Goal: Navigation & Orientation: Find specific page/section

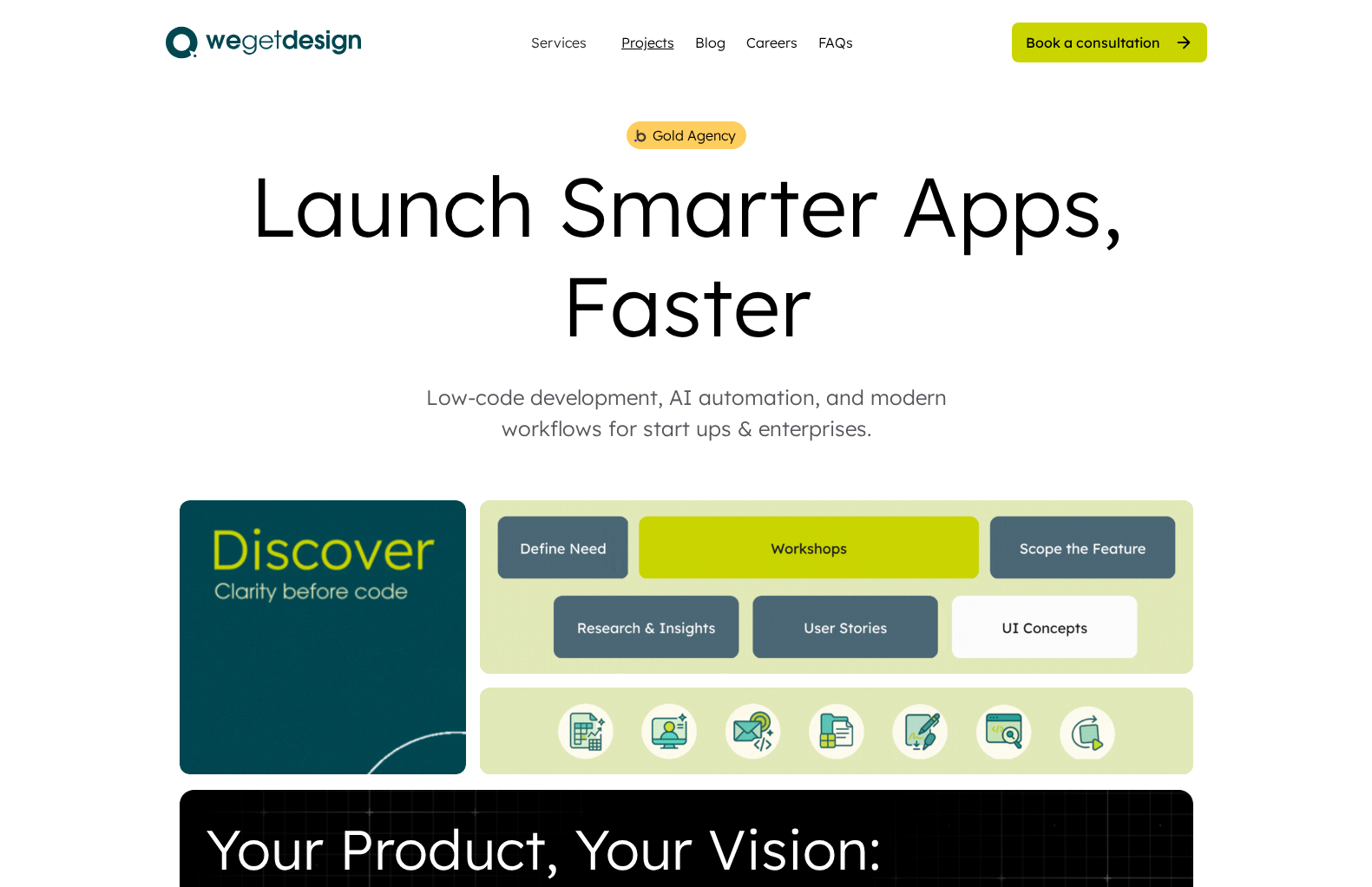
click at [634, 34] on div "Projects" at bounding box center [648, 42] width 53 height 20
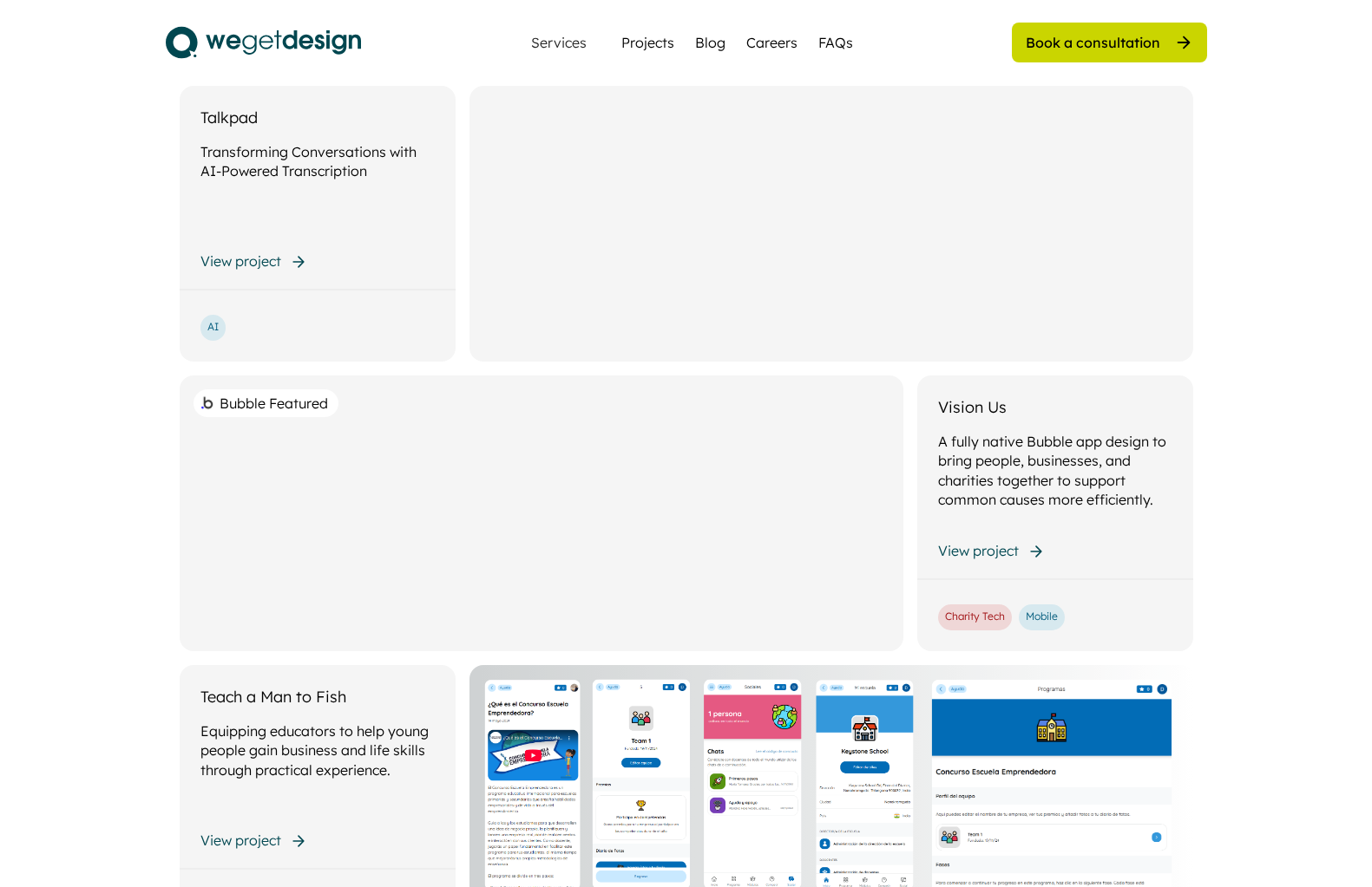
scroll to position [1088, 0]
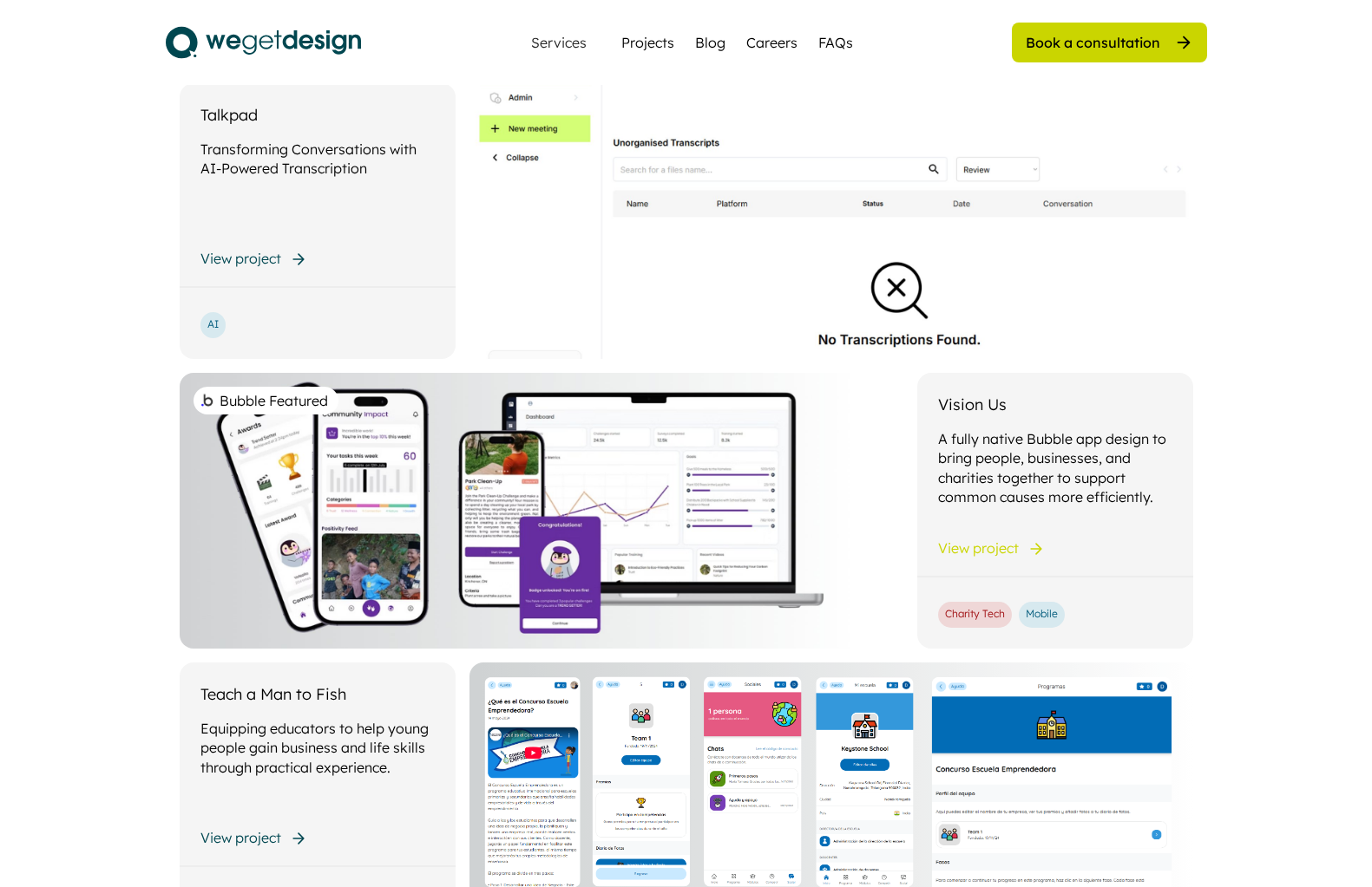
click at [405, 474] on div "Bubble Featured" at bounding box center [542, 511] width 724 height 276
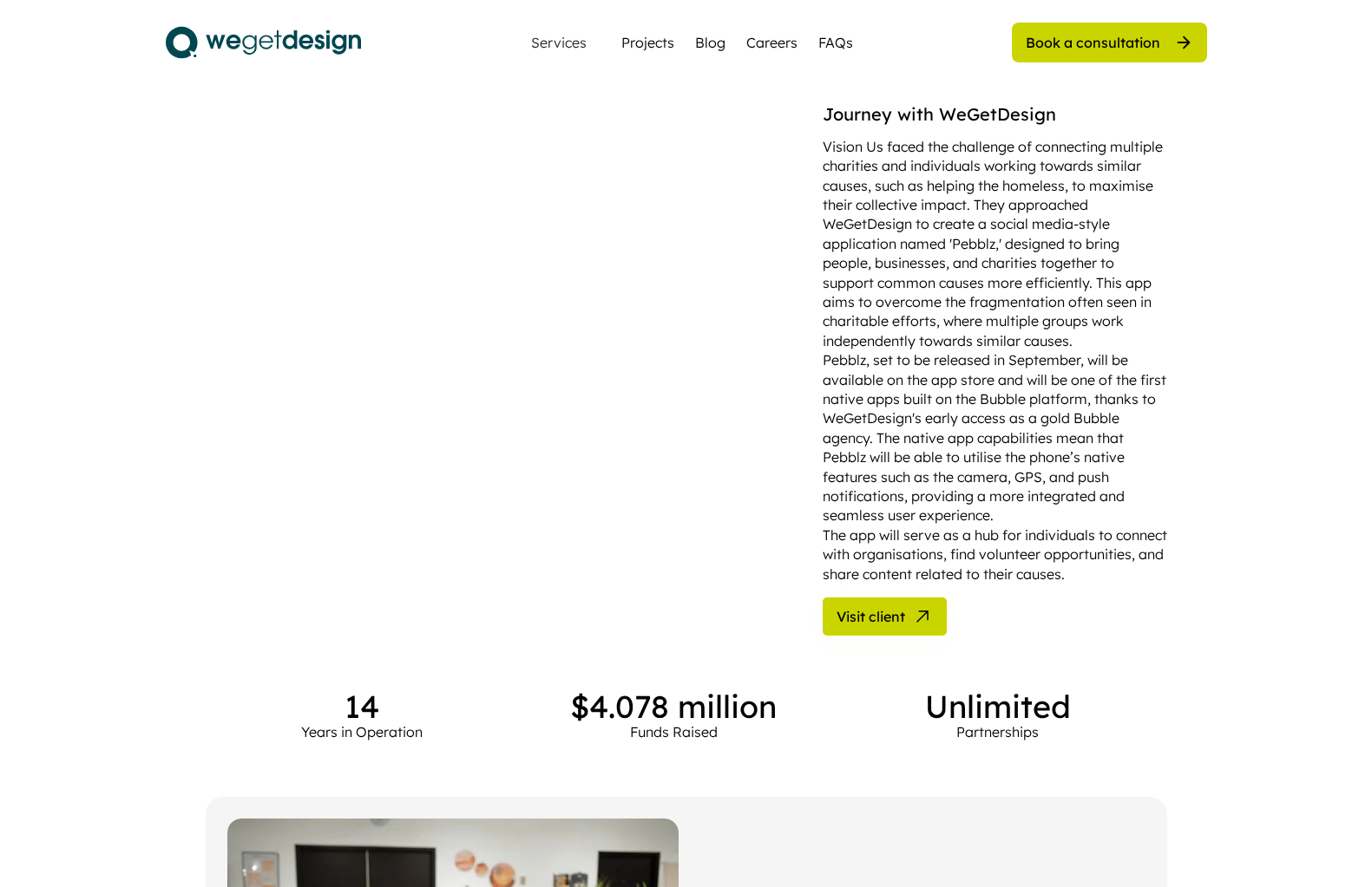
scroll to position [1150, 0]
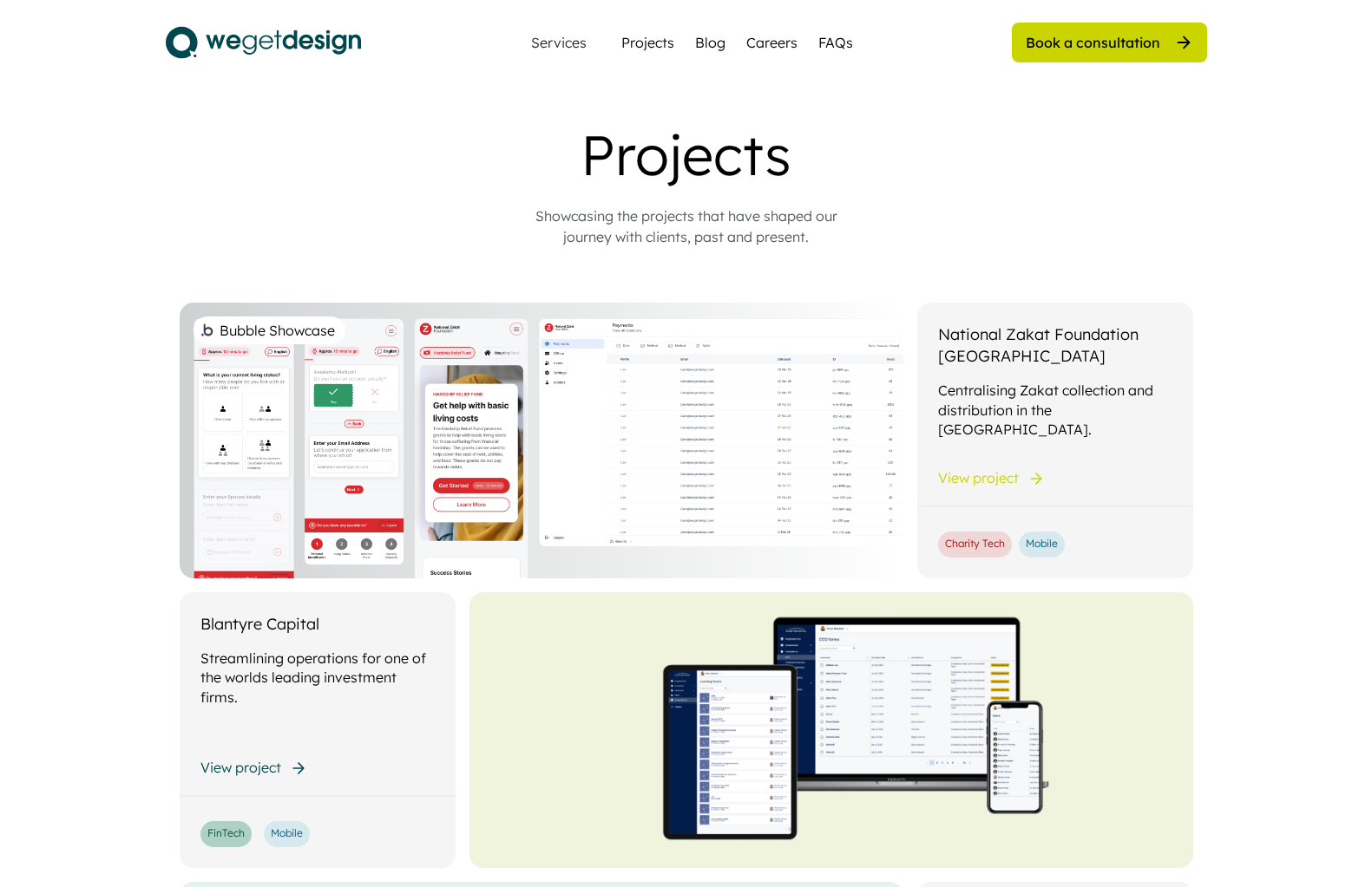
click at [439, 371] on div "Bubble Showcase" at bounding box center [542, 441] width 724 height 276
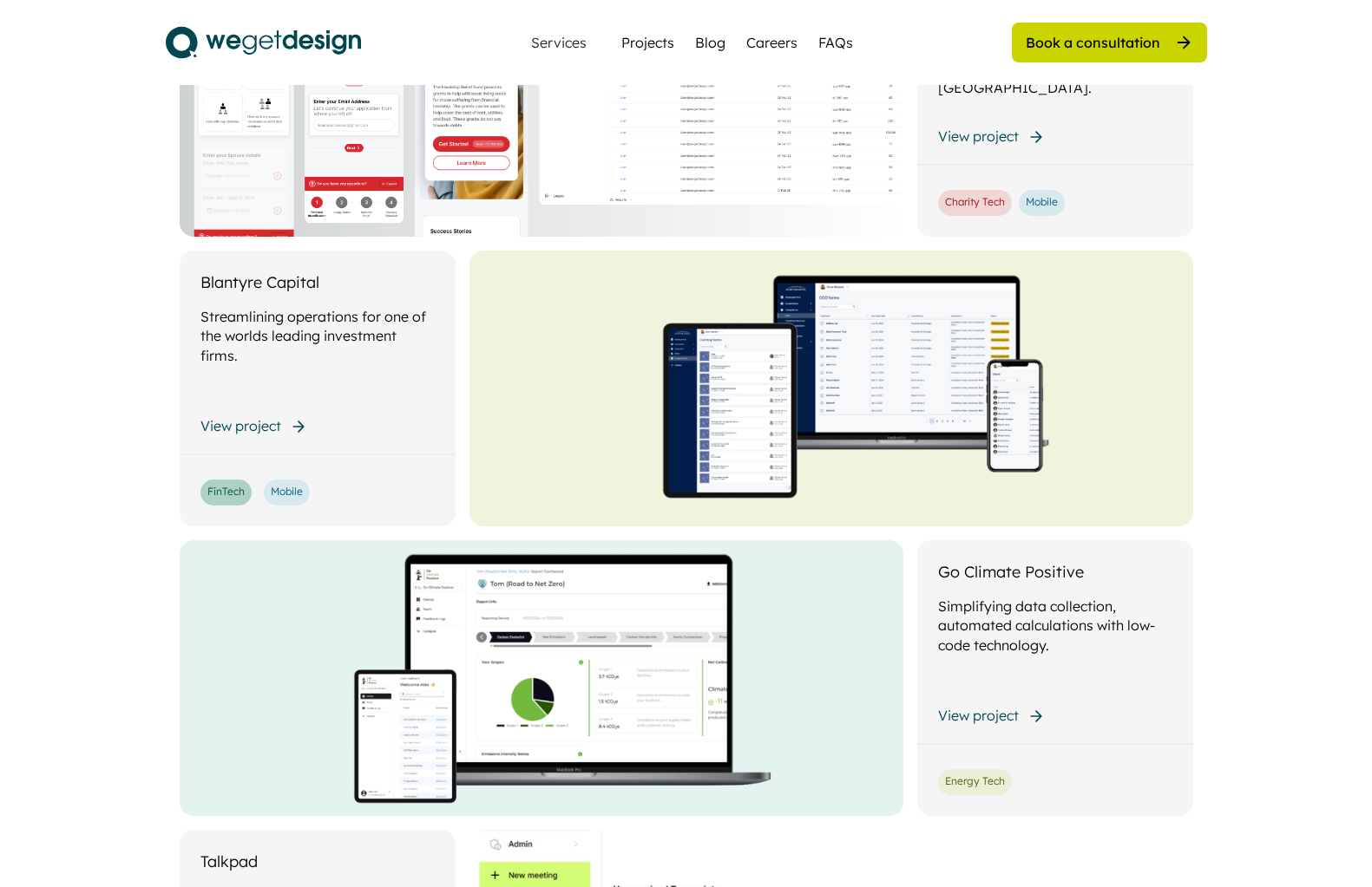
scroll to position [339, 0]
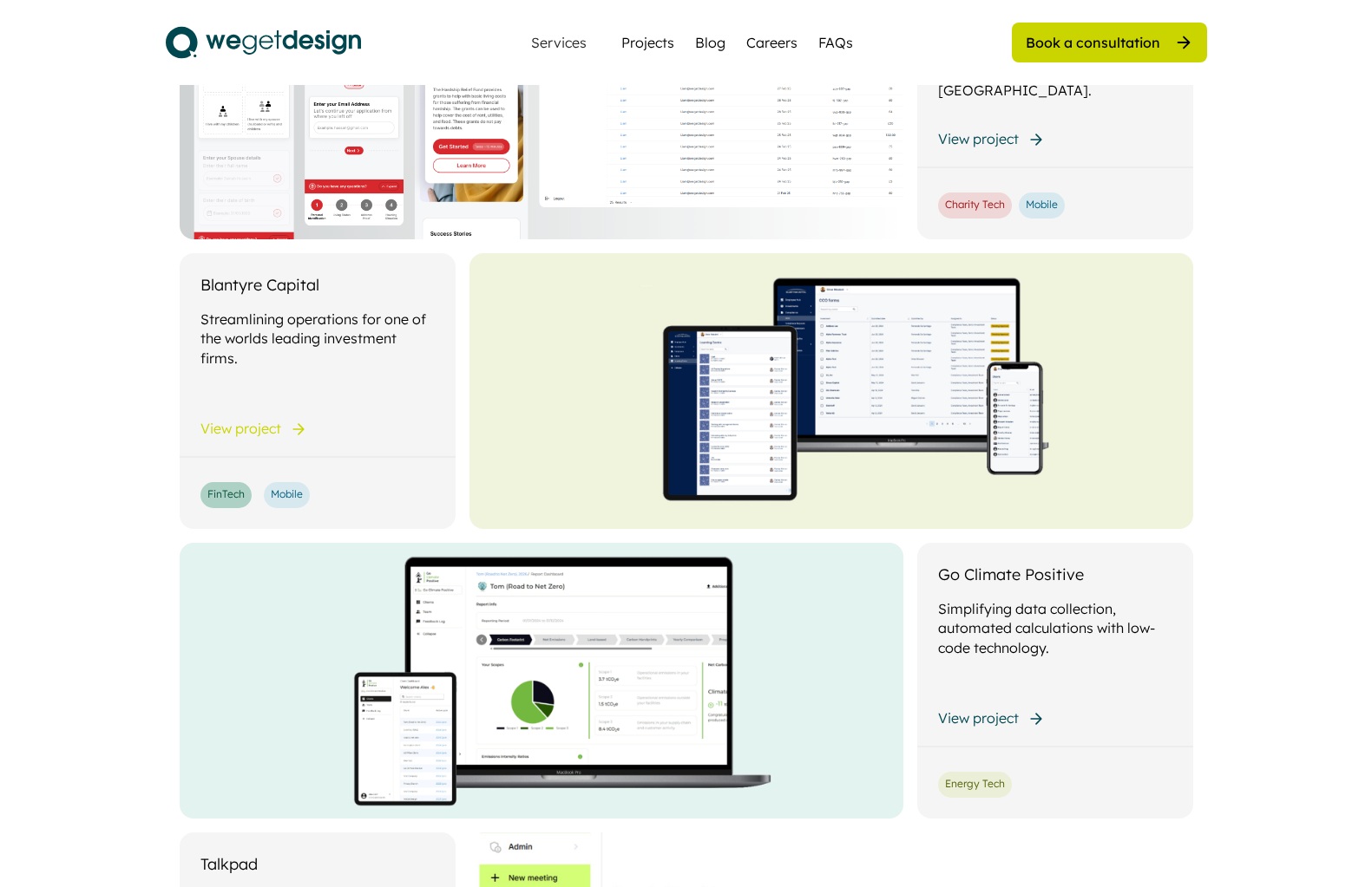
click at [285, 428] on div "View project" at bounding box center [254, 429] width 107 height 19
